Goal: Information Seeking & Learning: Learn about a topic

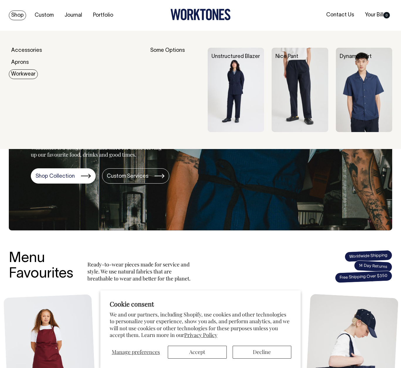
click at [24, 74] on link "Workwear" at bounding box center [23, 74] width 29 height 10
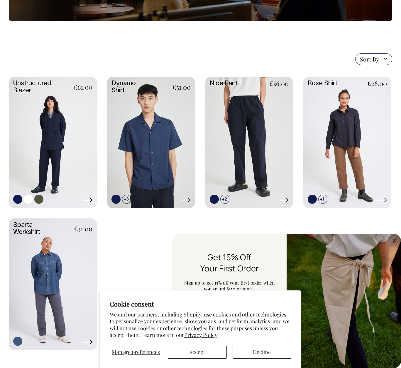
scroll to position [116, 0]
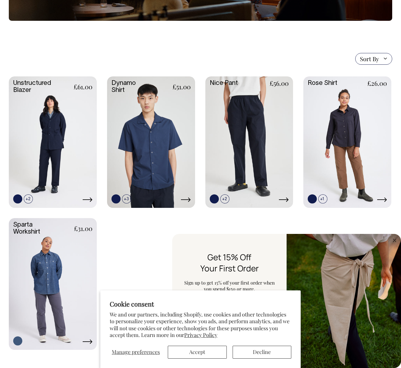
click at [195, 353] on button "Accept" at bounding box center [197, 352] width 59 height 13
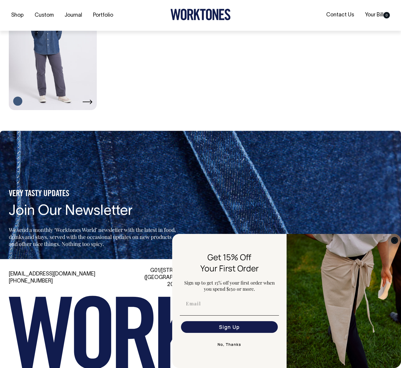
click at [392, 238] on circle "Close dialog" at bounding box center [394, 240] width 7 height 7
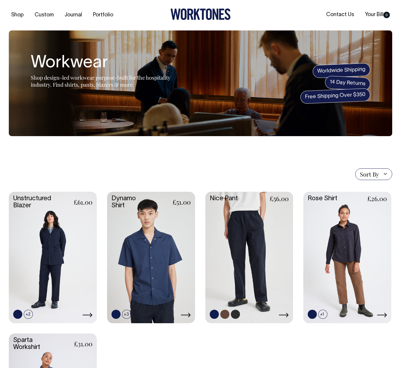
scroll to position [0, 0]
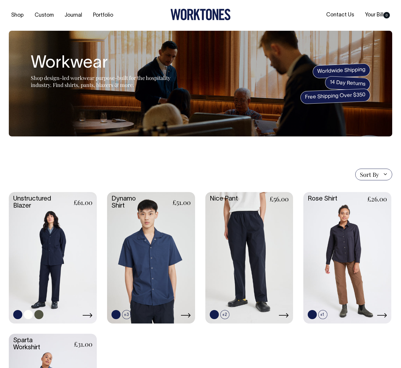
click at [42, 258] on link at bounding box center [53, 257] width 88 height 131
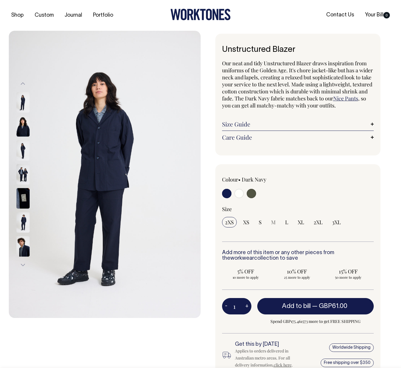
click at [24, 176] on img at bounding box center [22, 174] width 13 height 21
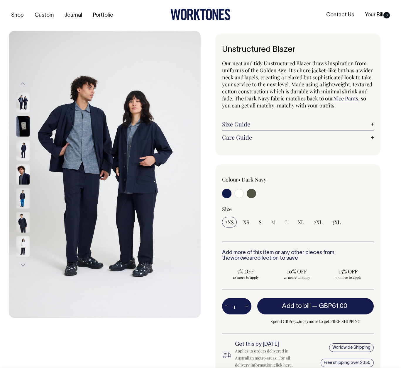
click at [237, 191] on input "radio" at bounding box center [238, 193] width 9 height 9
radio input "true"
select select "Off-White"
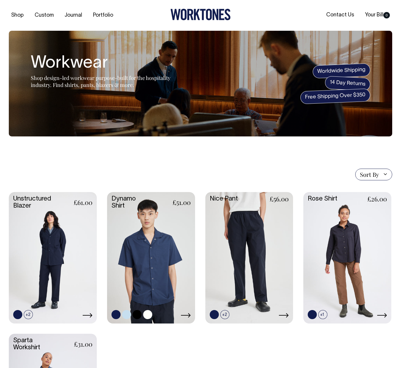
click at [163, 257] on link at bounding box center [151, 257] width 88 height 131
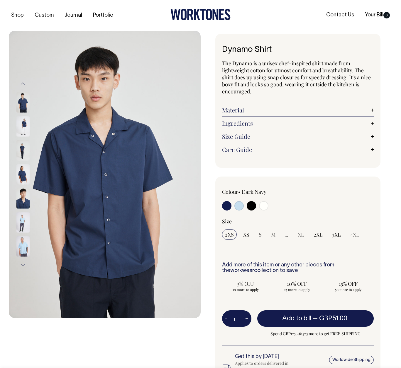
click at [251, 207] on input "radio" at bounding box center [250, 205] width 9 height 9
radio input "true"
select select "Black"
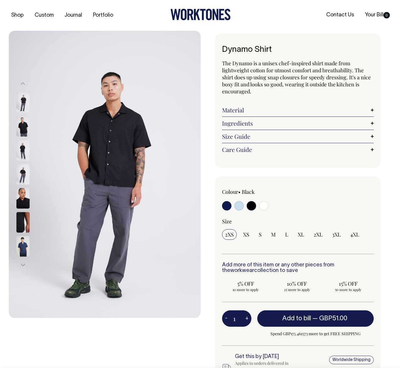
click at [265, 202] on input "radio" at bounding box center [263, 205] width 9 height 9
radio input "true"
select select "Off-White"
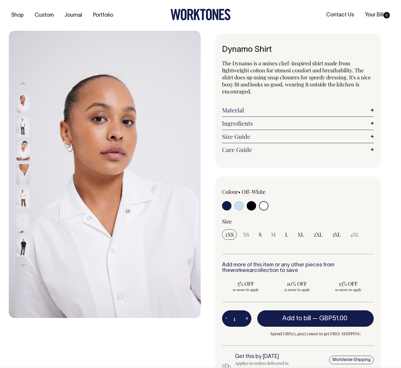
click at [253, 205] on input "radio" at bounding box center [250, 205] width 9 height 9
radio input "true"
select select "Black"
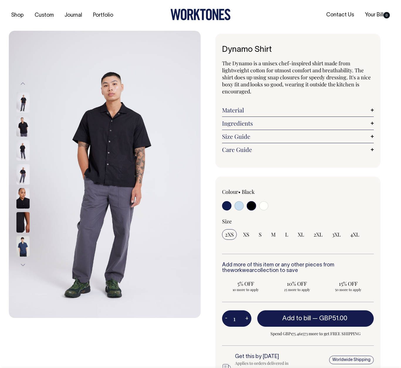
click at [236, 205] on input "radio" at bounding box center [238, 205] width 9 height 9
radio input "true"
select select "True Blue"
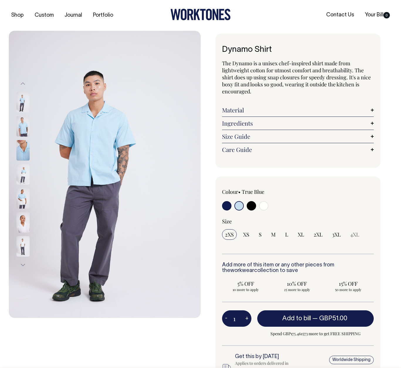
click at [225, 208] on input "radio" at bounding box center [226, 205] width 9 height 9
radio input "true"
select select "Dark Navy"
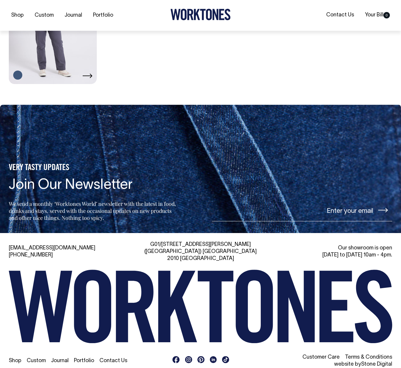
scroll to position [382, 0]
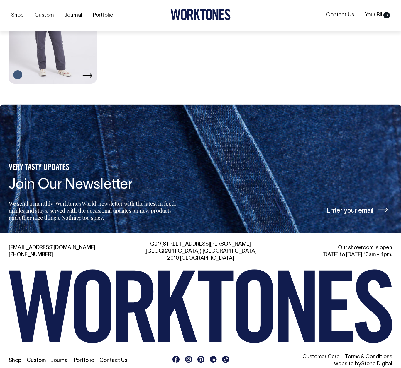
click at [33, 358] on link "Custom" at bounding box center [36, 360] width 19 height 5
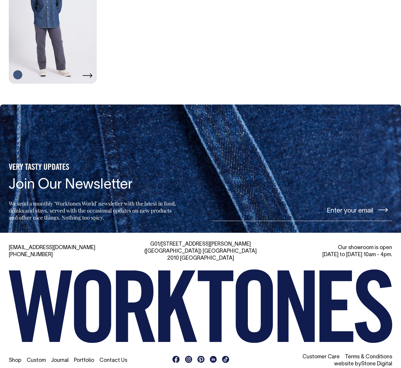
click at [339, 355] on link "Customer Care" at bounding box center [320, 357] width 37 height 5
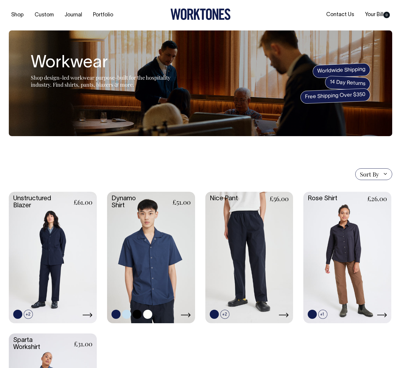
scroll to position [0, 0]
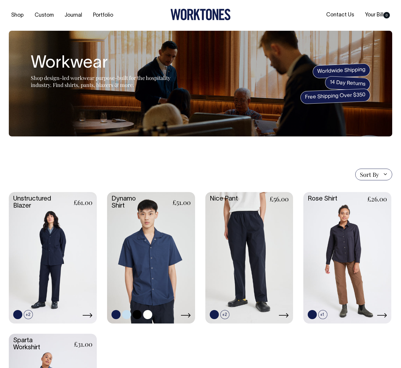
click at [163, 233] on link at bounding box center [151, 257] width 88 height 131
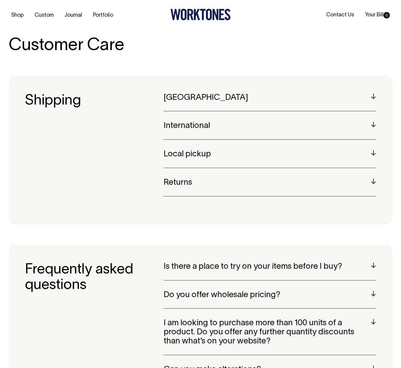
click at [211, 127] on h5 "International" at bounding box center [270, 126] width 212 height 9
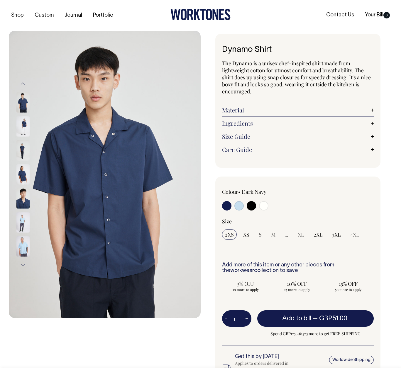
click at [242, 206] on input "radio" at bounding box center [238, 205] width 9 height 9
radio input "true"
select select "True Blue"
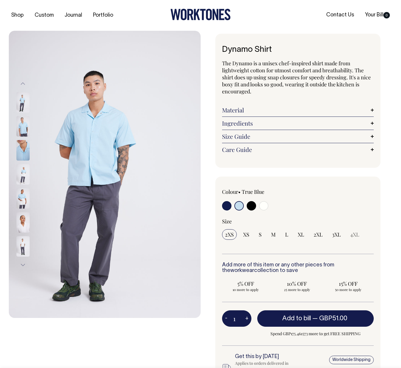
click at [263, 203] on input "radio" at bounding box center [263, 205] width 9 height 9
radio input "true"
select select "Off-White"
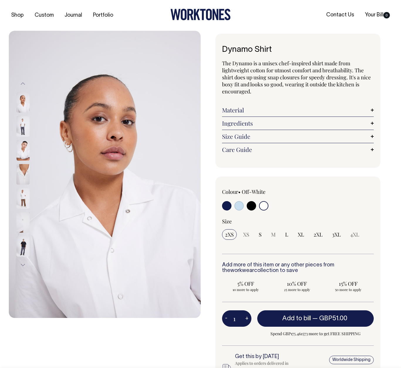
click at [250, 204] on input "radio" at bounding box center [250, 205] width 9 height 9
radio input "true"
select select "Black"
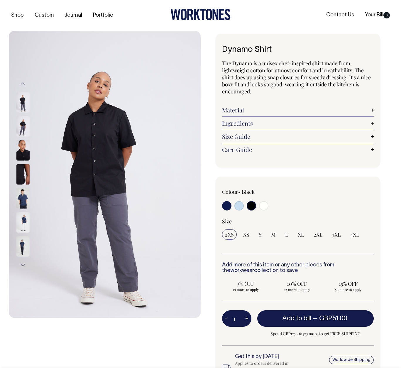
click at [21, 200] on img at bounding box center [22, 198] width 13 height 21
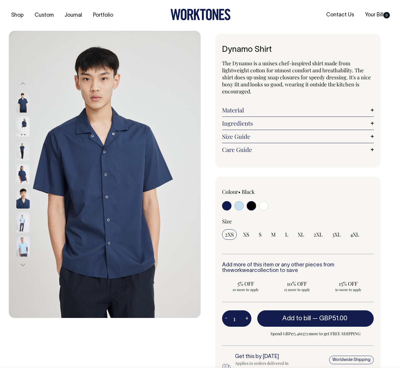
click at [24, 220] on img at bounding box center [22, 222] width 13 height 21
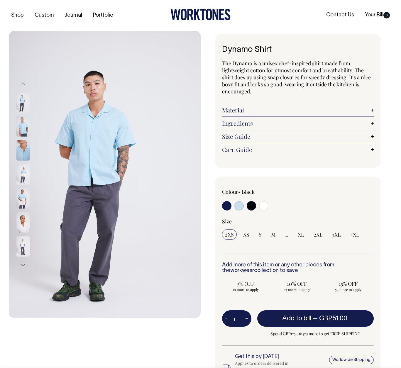
click at [21, 153] on img at bounding box center [22, 150] width 13 height 21
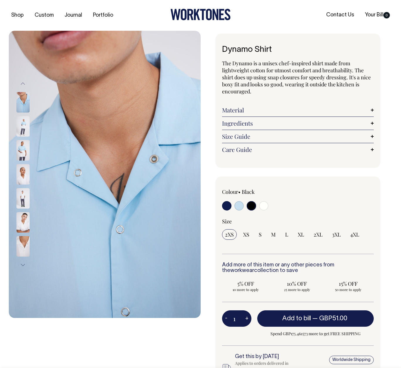
click at [20, 130] on img at bounding box center [22, 126] width 13 height 21
click at [16, 97] on img at bounding box center [22, 102] width 13 height 21
click at [25, 108] on img at bounding box center [22, 102] width 13 height 21
click at [24, 81] on button "Previous" at bounding box center [22, 83] width 9 height 13
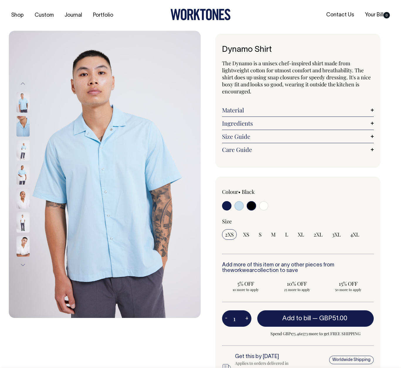
click at [20, 100] on img at bounding box center [22, 102] width 13 height 21
click at [25, 208] on img at bounding box center [22, 198] width 13 height 21
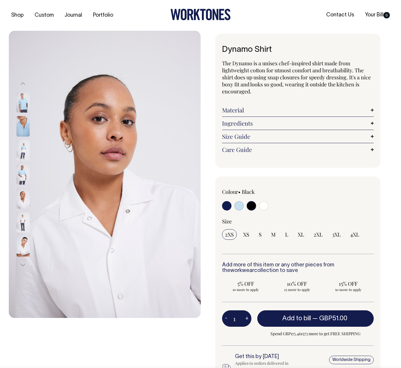
click at [27, 222] on img at bounding box center [22, 222] width 13 height 21
click at [28, 198] on img at bounding box center [22, 198] width 13 height 21
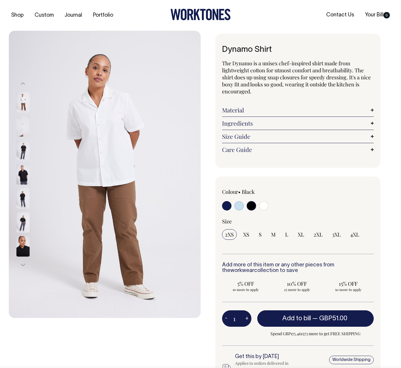
click at [24, 84] on button "Previous" at bounding box center [22, 83] width 9 height 13
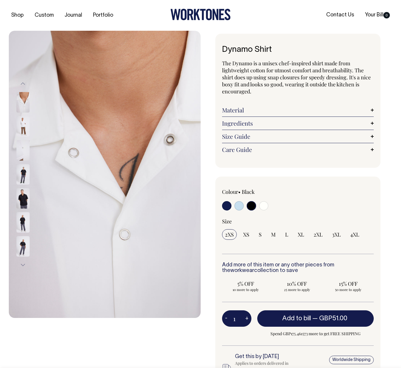
click at [24, 84] on button "Previous" at bounding box center [22, 83] width 9 height 13
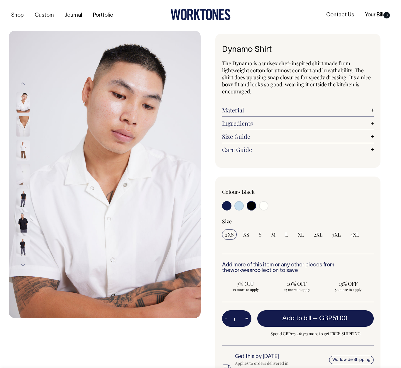
click at [24, 84] on button "Previous" at bounding box center [22, 83] width 9 height 13
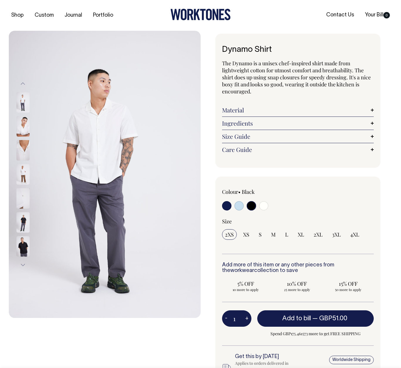
click at [22, 99] on img at bounding box center [22, 102] width 13 height 21
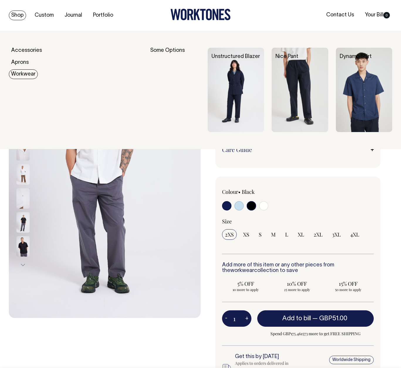
click at [22, 72] on link "Workwear" at bounding box center [23, 74] width 29 height 10
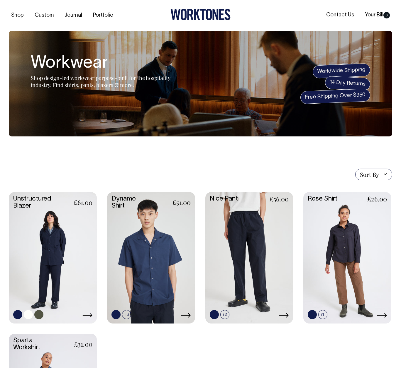
click at [64, 244] on link at bounding box center [53, 257] width 88 height 131
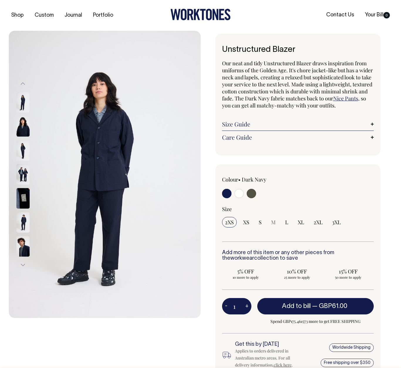
click at [25, 222] on img at bounding box center [22, 222] width 13 height 21
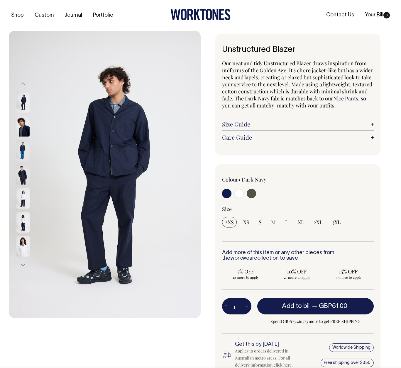
click at [22, 103] on img at bounding box center [22, 102] width 13 height 21
click at [28, 182] on img at bounding box center [22, 174] width 13 height 21
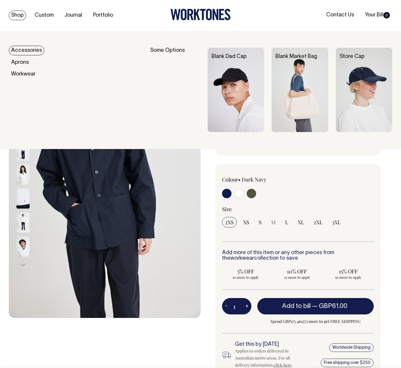
click at [15, 17] on link "Shop" at bounding box center [17, 16] width 17 height 10
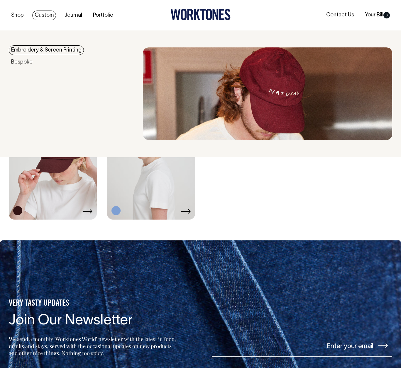
scroll to position [936, 0]
